Goal: Task Accomplishment & Management: Use online tool/utility

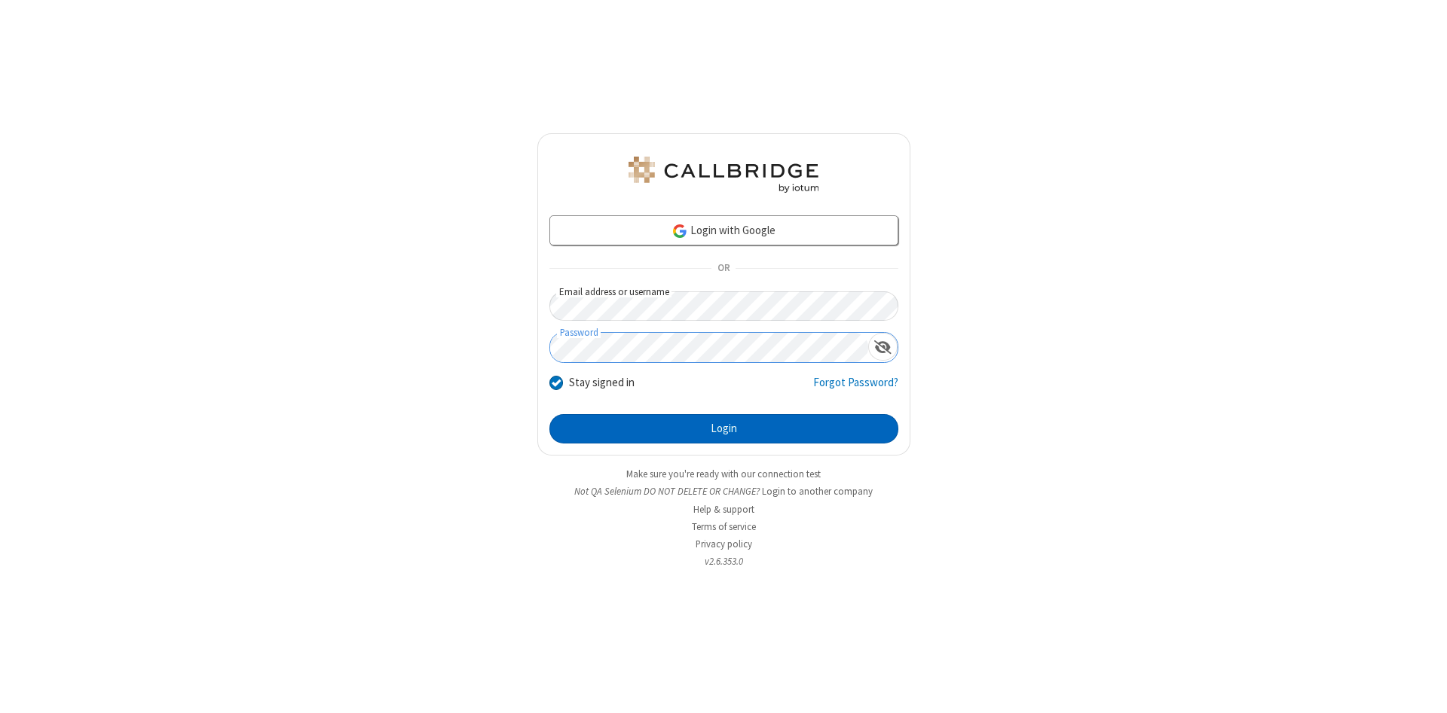
click at [723, 429] on button "Login" at bounding box center [723, 429] width 349 height 30
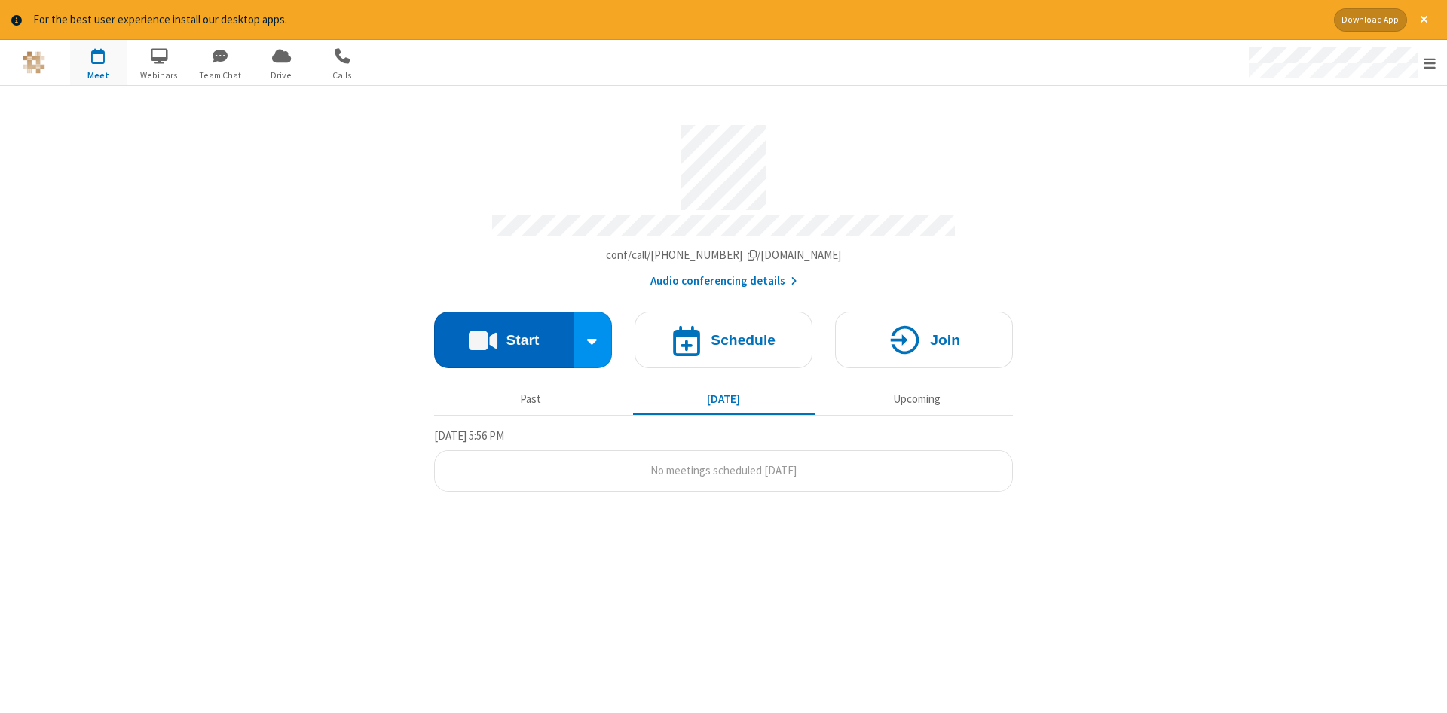
click at [503, 335] on button "Start" at bounding box center [503, 340] width 139 height 57
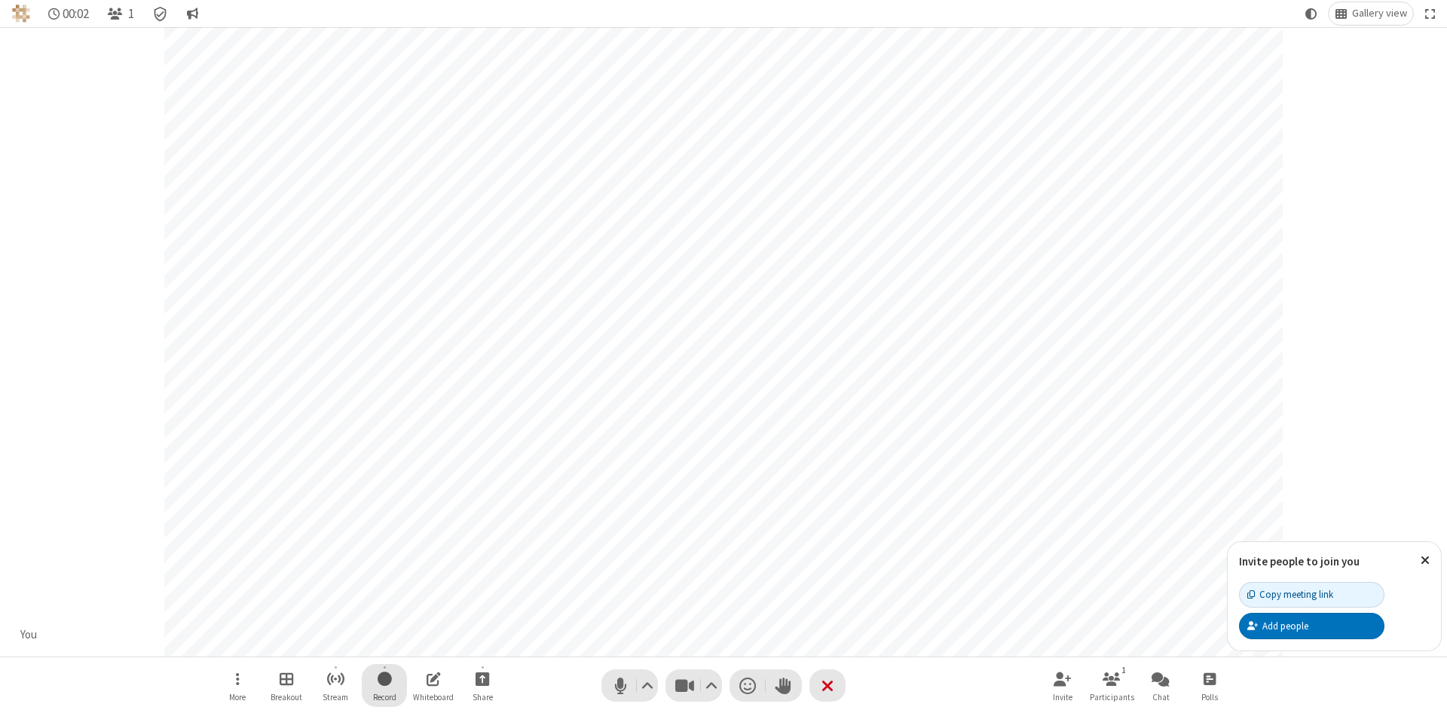
click at [384, 686] on span "Start recording" at bounding box center [384, 679] width 14 height 19
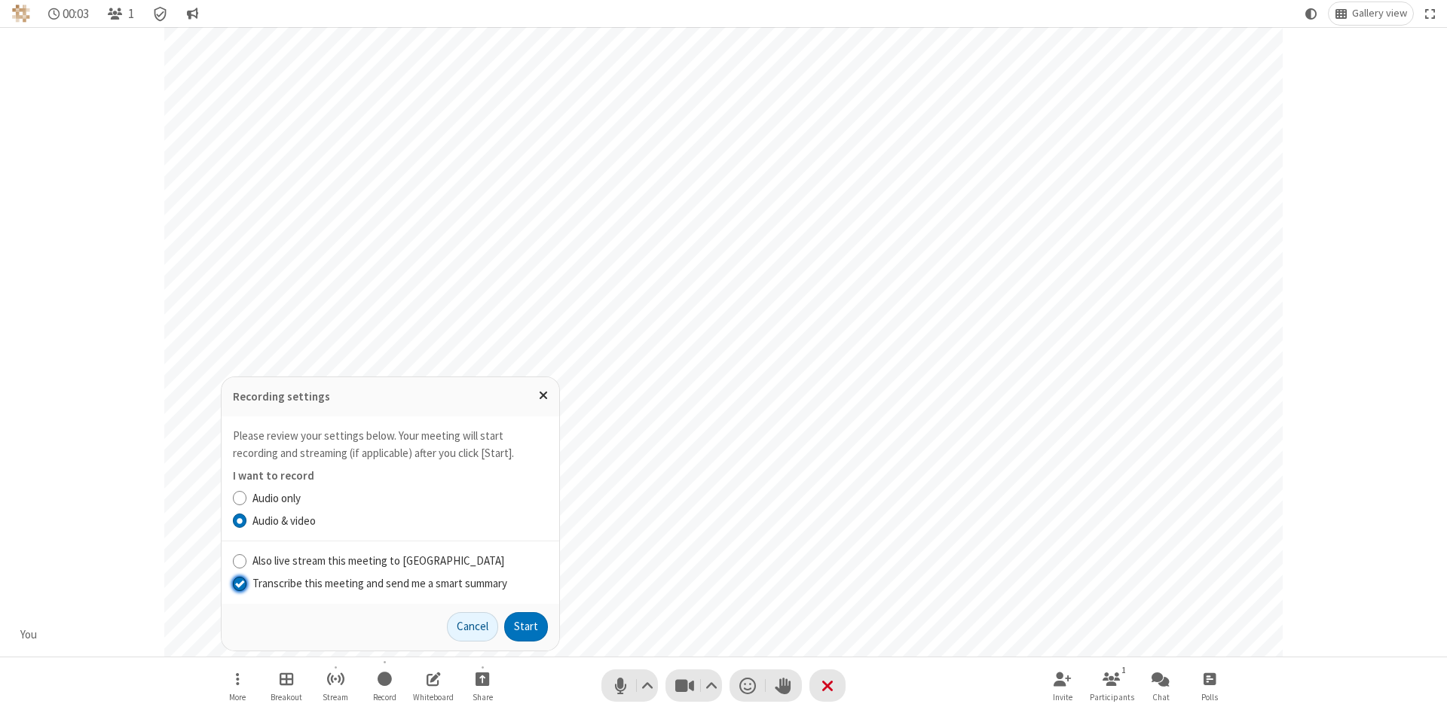
click at [239, 583] on input "Transcribe this meeting and send me a smart summary" at bounding box center [240, 584] width 14 height 16
click at [399, 521] on label "Audio & video" at bounding box center [399, 521] width 295 height 17
click at [247, 521] on input "Audio & video" at bounding box center [240, 521] width 14 height 16
click at [526, 627] on button "Start" at bounding box center [526, 628] width 44 height 30
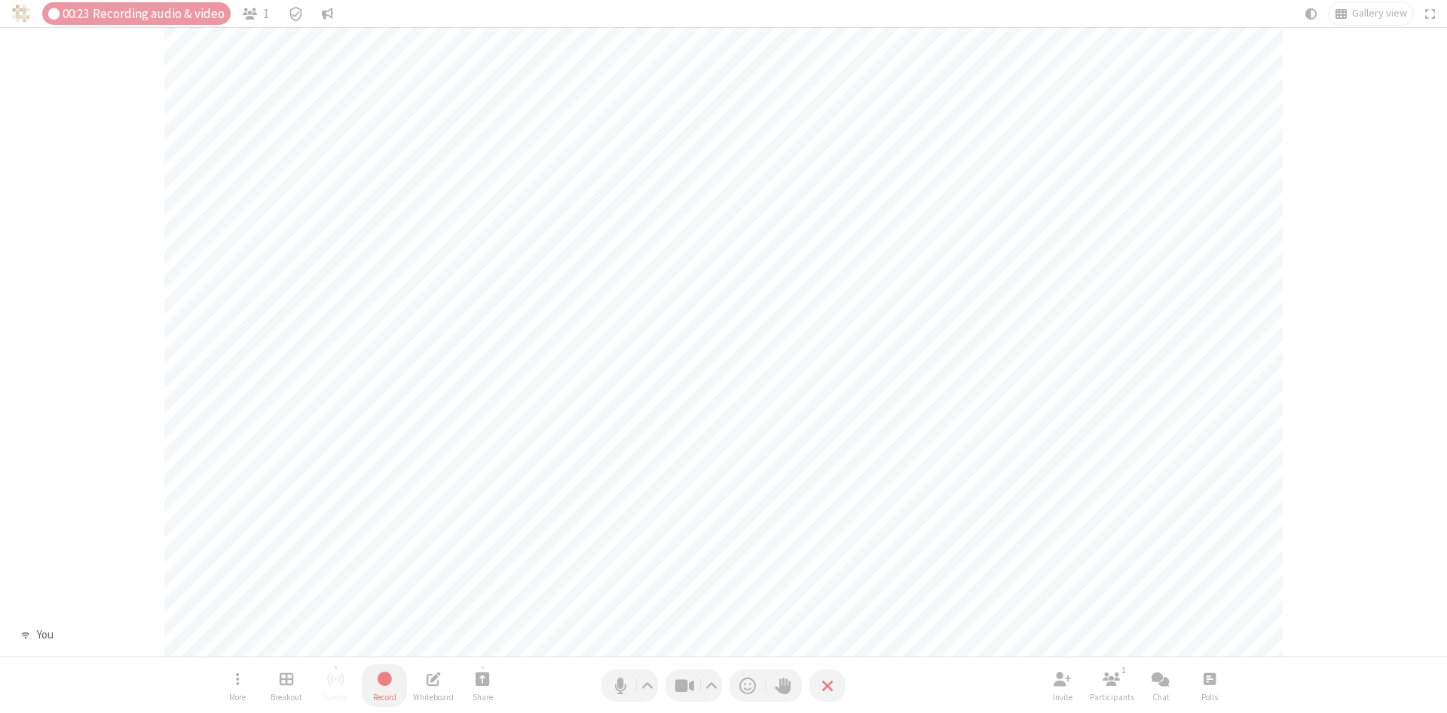
click at [384, 686] on span "Stop recording" at bounding box center [383, 679] width 17 height 19
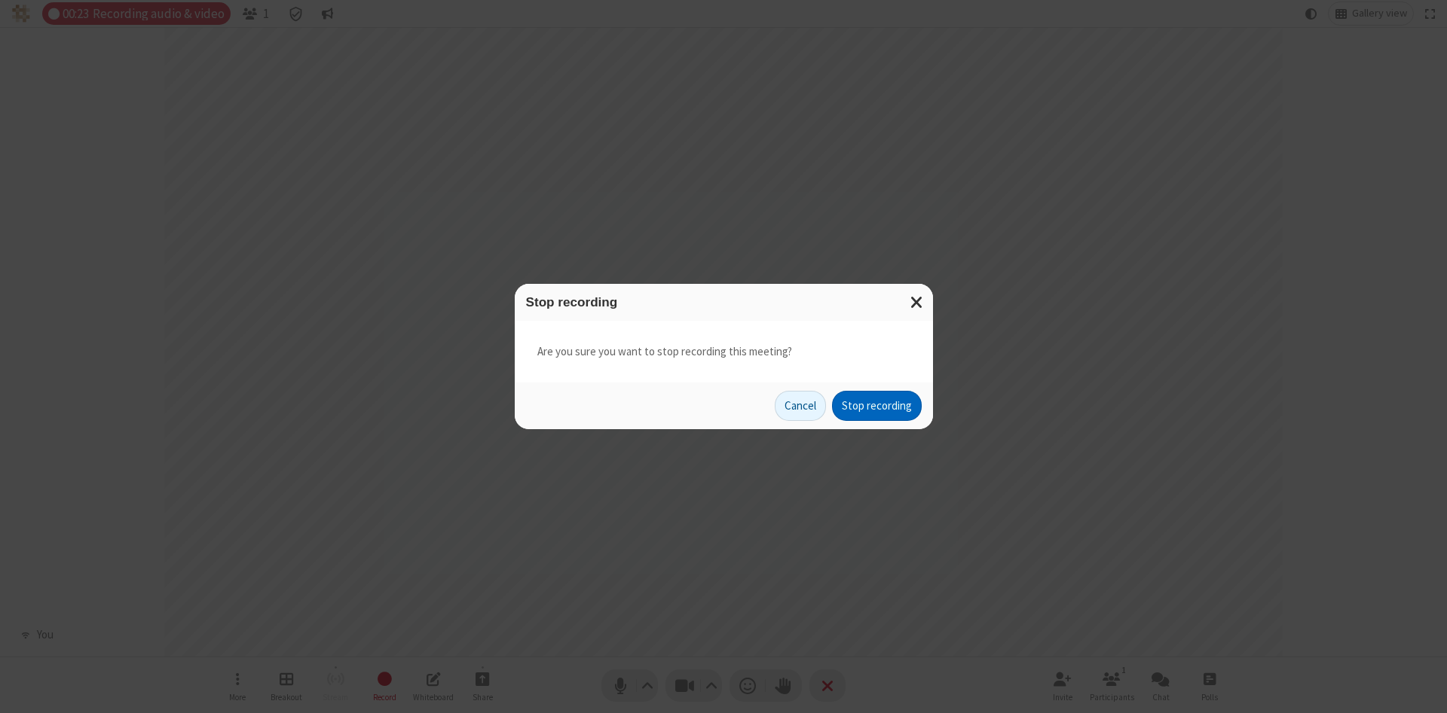
click at [876, 406] on button "Stop recording" at bounding box center [877, 406] width 90 height 30
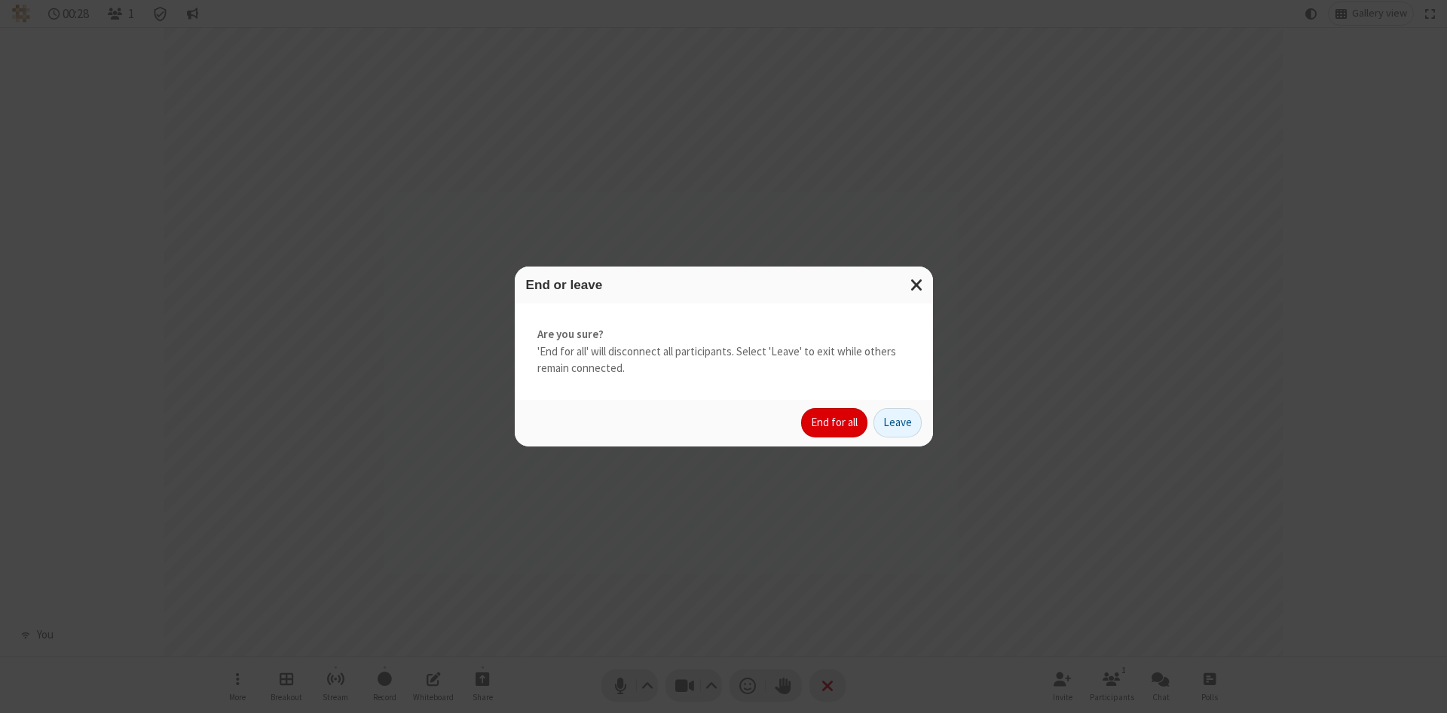
click at [835, 423] on button "End for all" at bounding box center [834, 423] width 66 height 30
